Goal: Transaction & Acquisition: Purchase product/service

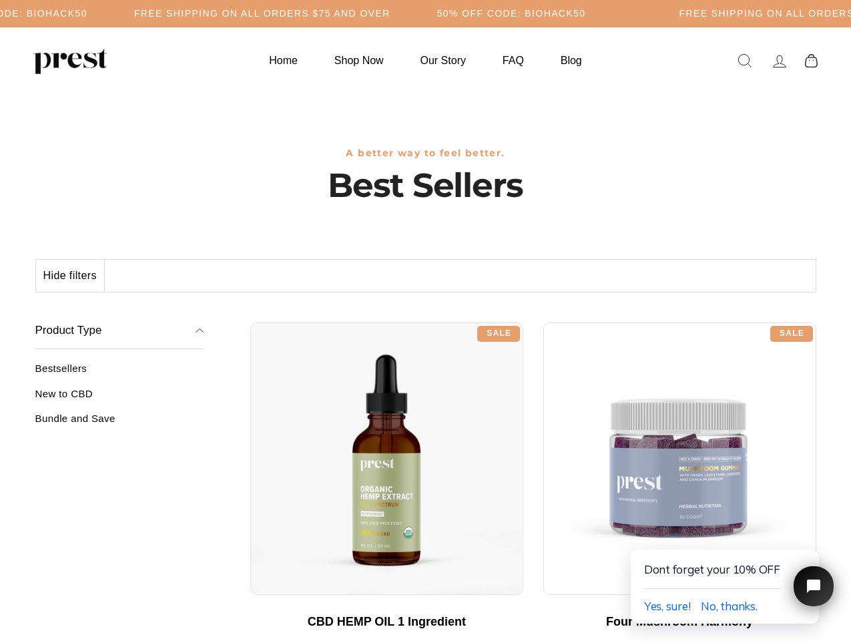
click at [425, 320] on div "**********" at bounding box center [533, 317] width 566 height 10
click at [391, 13] on h5 "Free Shipping on all orders $75 and over" at bounding box center [262, 13] width 256 height 11
click at [71, 276] on button "Hide filters" at bounding box center [70, 276] width 69 height 32
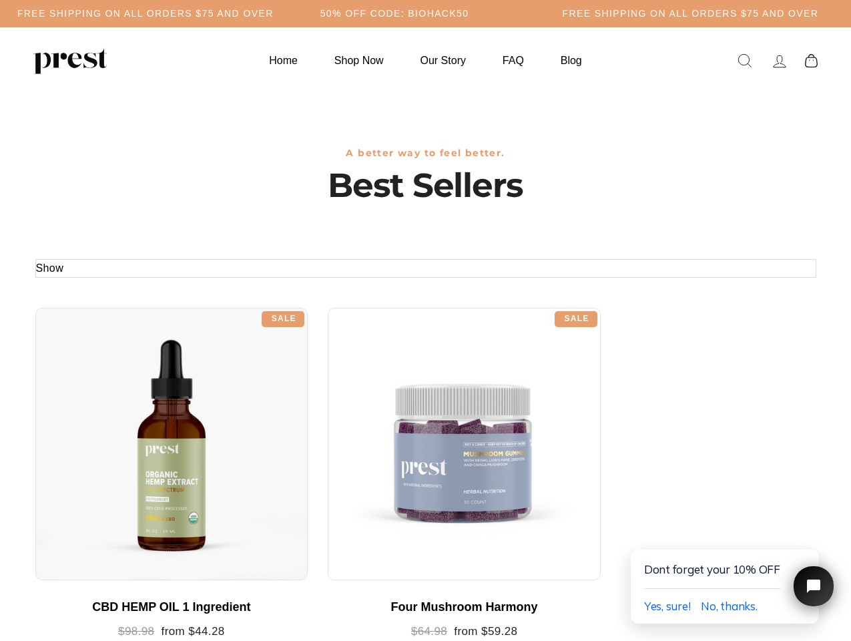
click at [119, 399] on div at bounding box center [171, 444] width 273 height 273
click at [119, 423] on div at bounding box center [171, 444] width 273 height 273
click at [667, 606] on span "Yes, sure!" at bounding box center [667, 606] width 47 height 14
